Goal: Find specific fact: Find specific fact

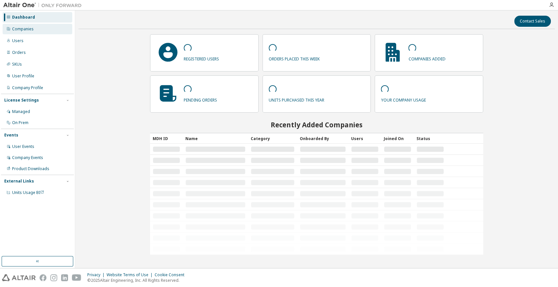
click at [43, 30] on div "Companies" at bounding box center [38, 29] width 70 height 10
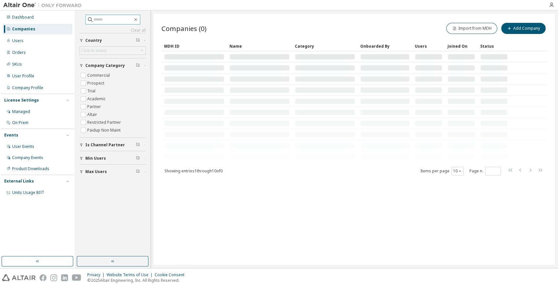
click at [121, 19] on input "text" at bounding box center [112, 19] width 39 height 7
type input "*******"
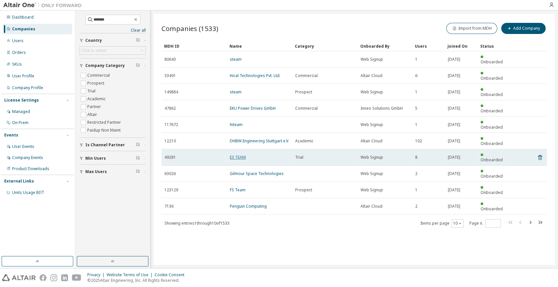
click at [241, 155] on link "E3 TEAM" at bounding box center [238, 158] width 16 height 6
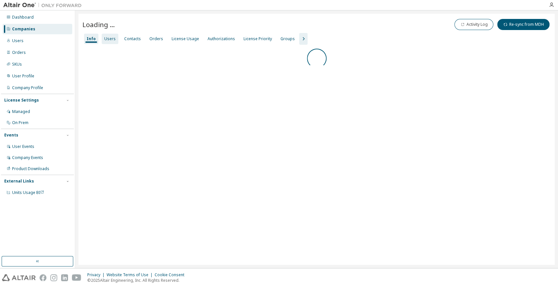
click at [107, 40] on div "Users" at bounding box center [109, 38] width 11 height 5
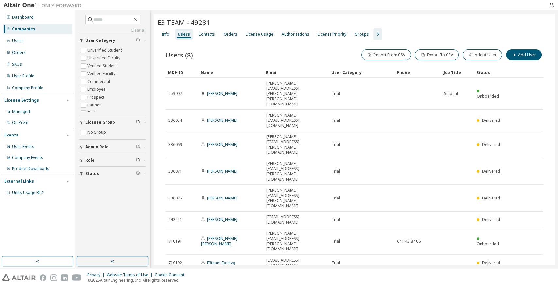
click at [277, 28] on div "E3 TEAM - 49281" at bounding box center [354, 23] width 393 height 11
click at [277, 224] on div "E3 TEAM - 49281 Clear Load Save Save As Field Operator Value Select filter Sele…" at bounding box center [354, 160] width 401 height 292
drag, startPoint x: 207, startPoint y: 20, endPoint x: 188, endPoint y: 17, distance: 19.1
click at [188, 17] on div "E3 TEAM - 49281 Clear Load Save Save As Field Operator Value Select filter Sele…" at bounding box center [354, 160] width 401 height 292
click at [207, 20] on span "E3 TEAM - 49281" at bounding box center [184, 22] width 53 height 9
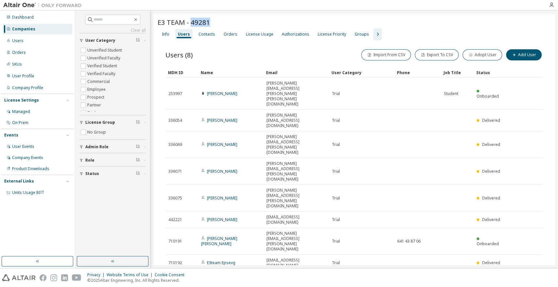
drag, startPoint x: 207, startPoint y: 20, endPoint x: 196, endPoint y: 21, distance: 10.2
click at [196, 21] on span "E3 TEAM - 49281" at bounding box center [184, 22] width 53 height 9
copy span "49281"
